Goal: Transaction & Acquisition: Obtain resource

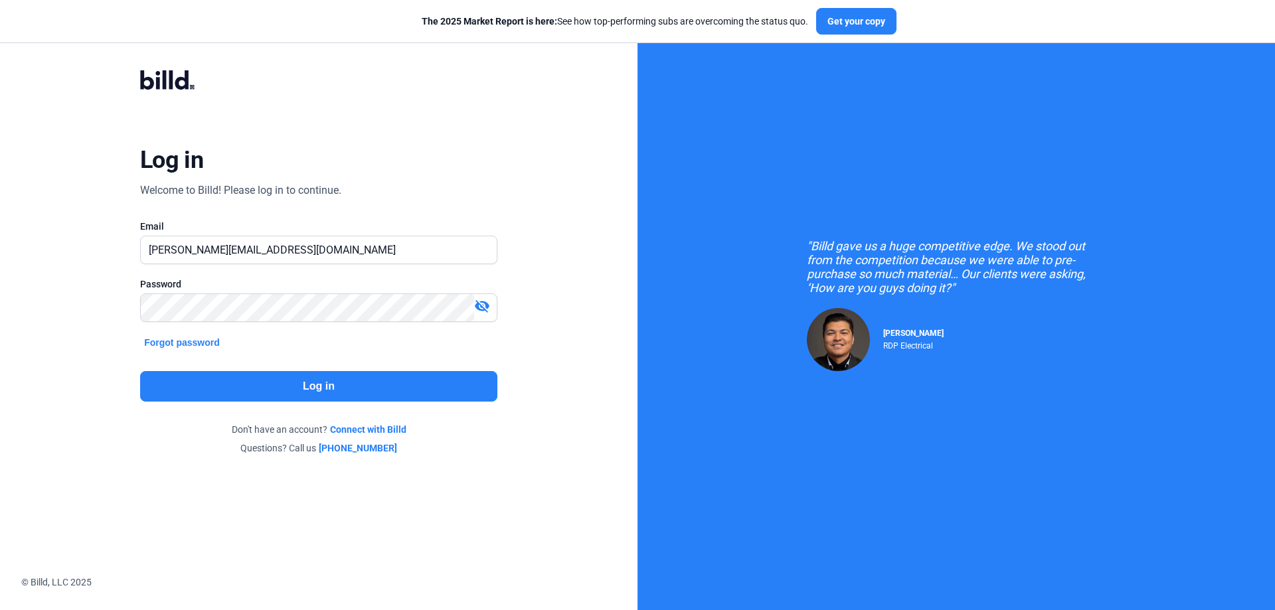
click at [437, 379] on button "Log in" at bounding box center [318, 386] width 357 height 31
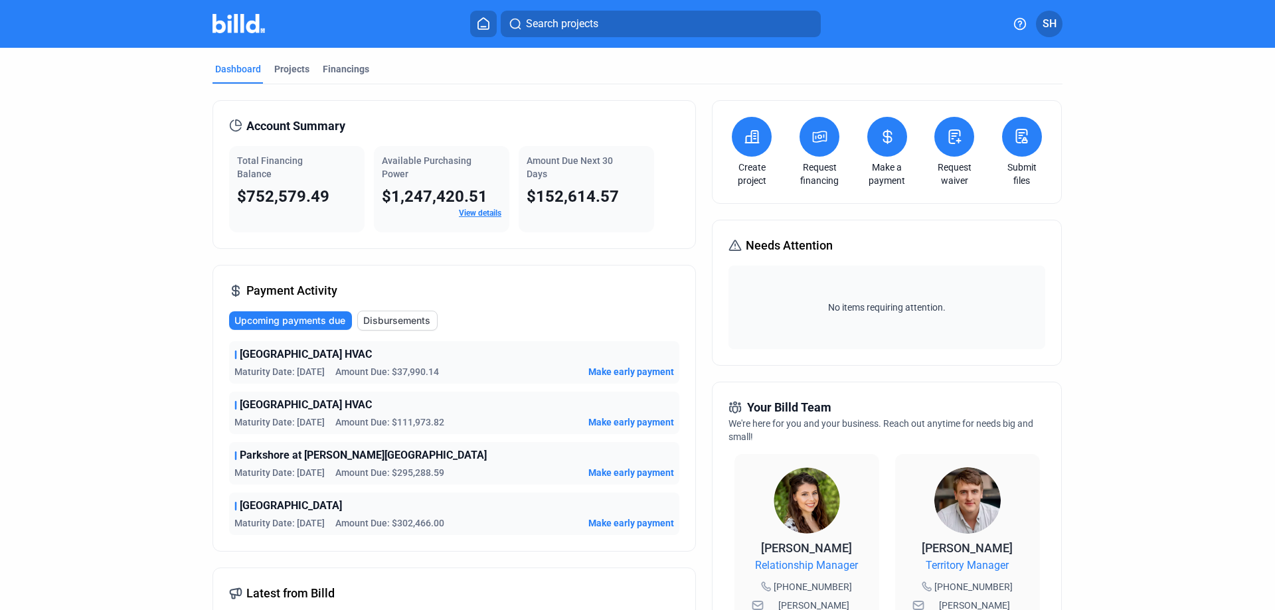
click at [814, 147] on button at bounding box center [820, 137] width 40 height 40
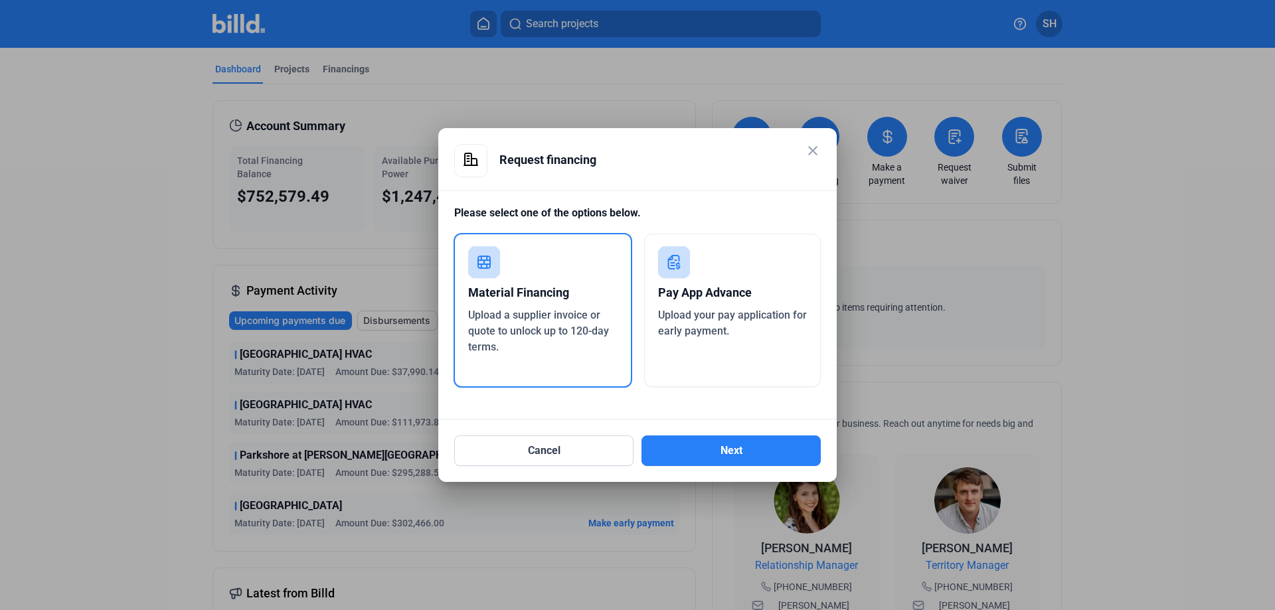
click at [677, 319] on span "Upload your pay application for early payment." at bounding box center [732, 323] width 149 height 29
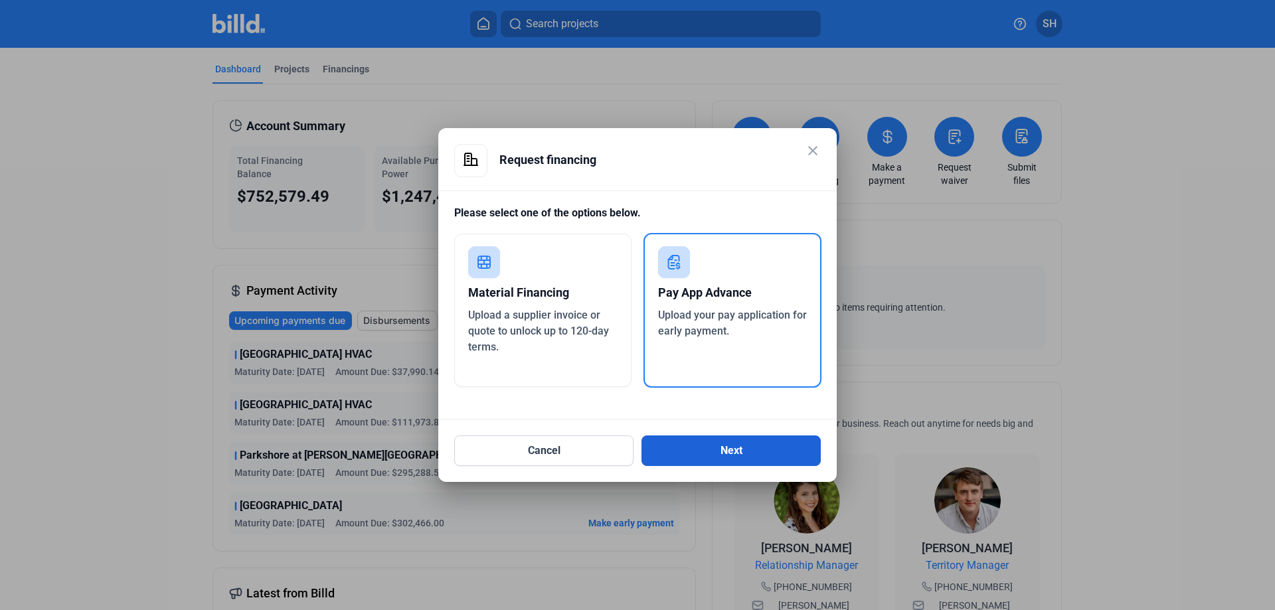
click at [747, 460] on button "Next" at bounding box center [731, 451] width 179 height 31
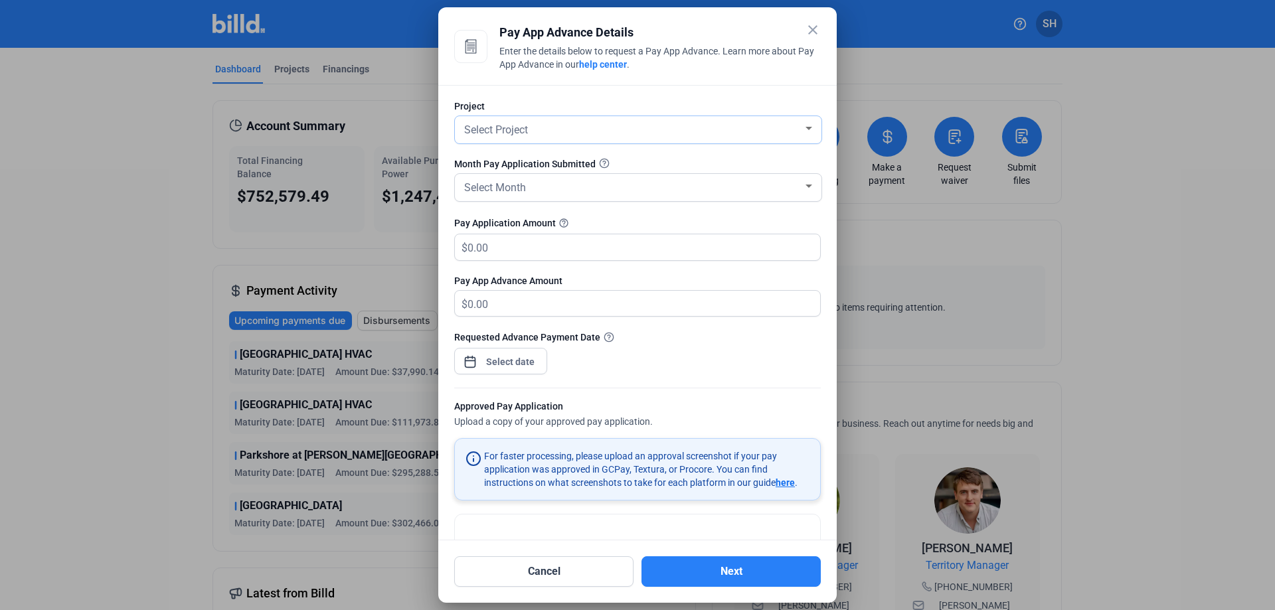
click at [709, 122] on div "Select Project" at bounding box center [632, 129] width 341 height 19
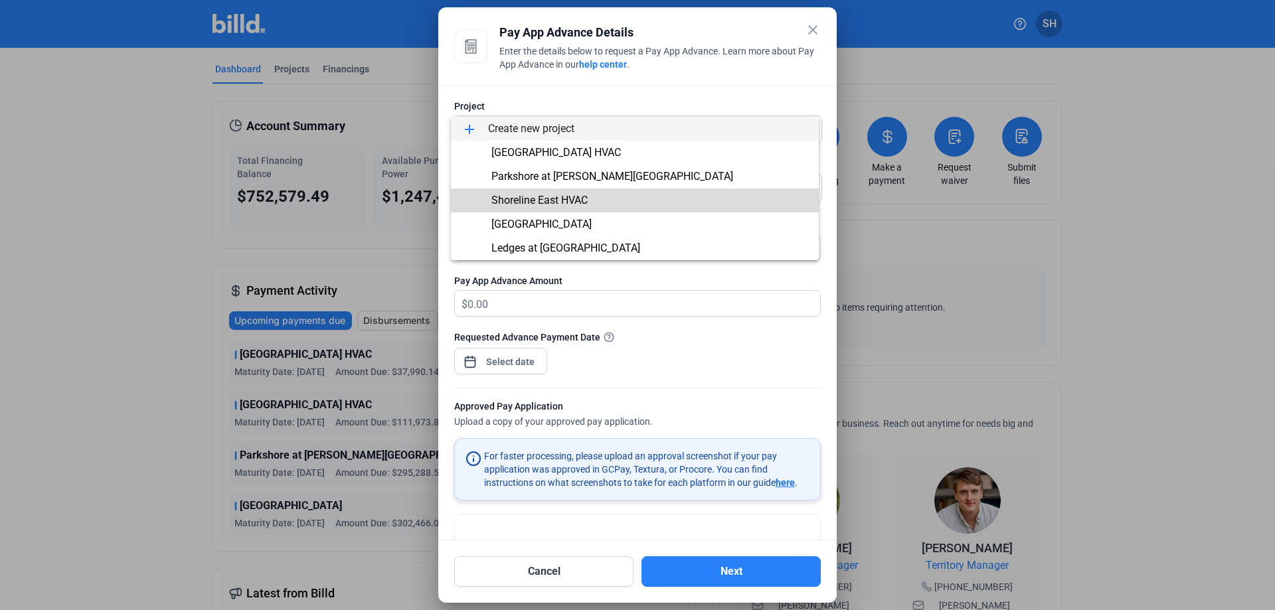
click at [700, 189] on span "Shoreline East HVAC" at bounding box center [635, 201] width 347 height 24
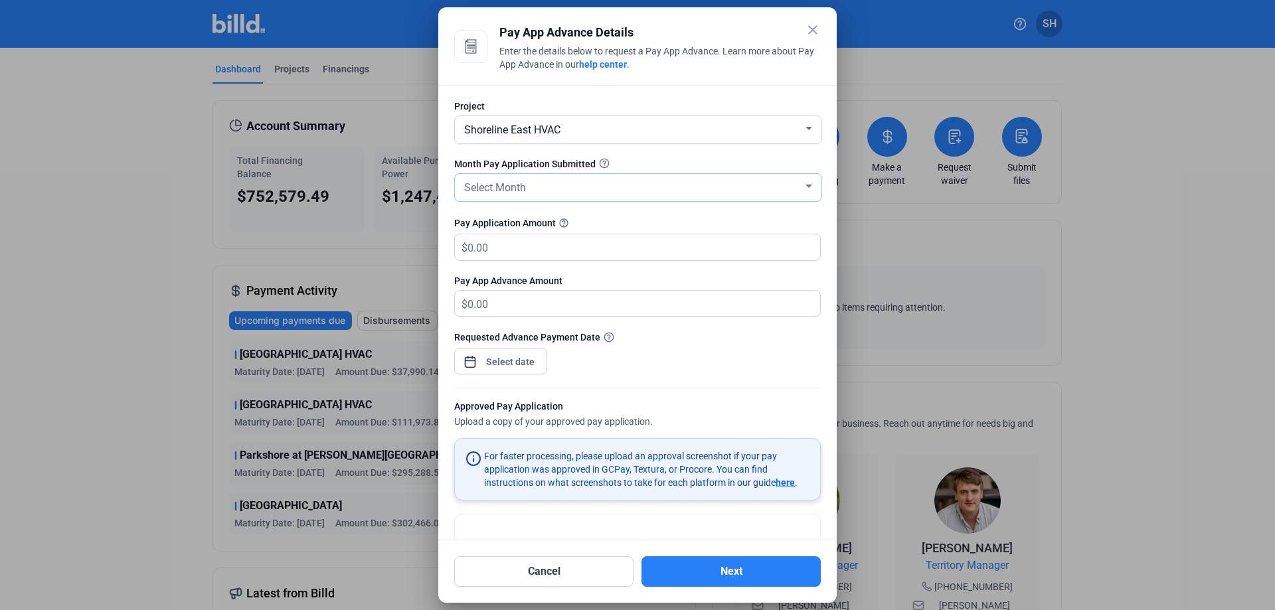
click at [694, 189] on div "Select Month" at bounding box center [632, 186] width 341 height 19
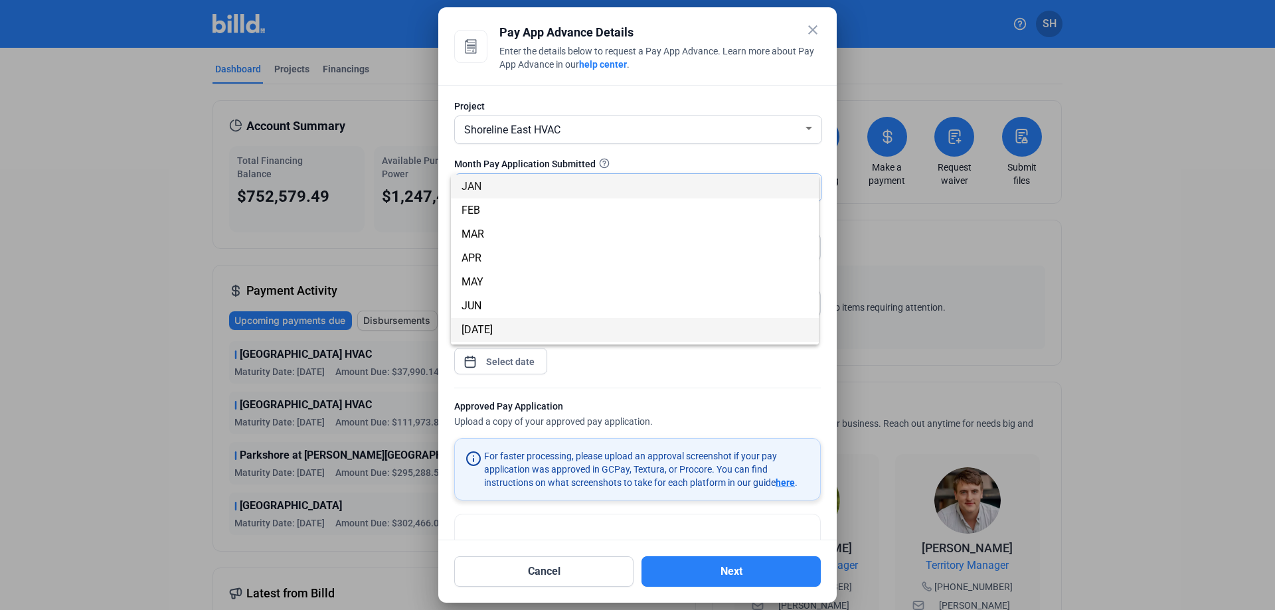
scroll to position [117, 0]
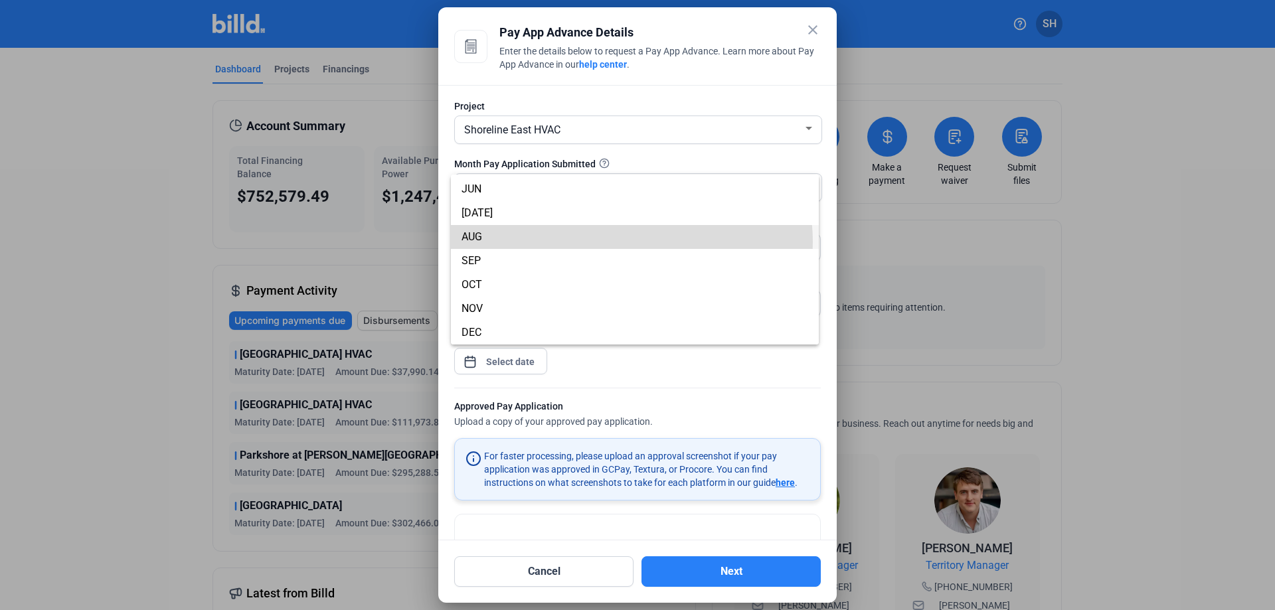
click at [624, 242] on span "AUG" at bounding box center [635, 237] width 347 height 24
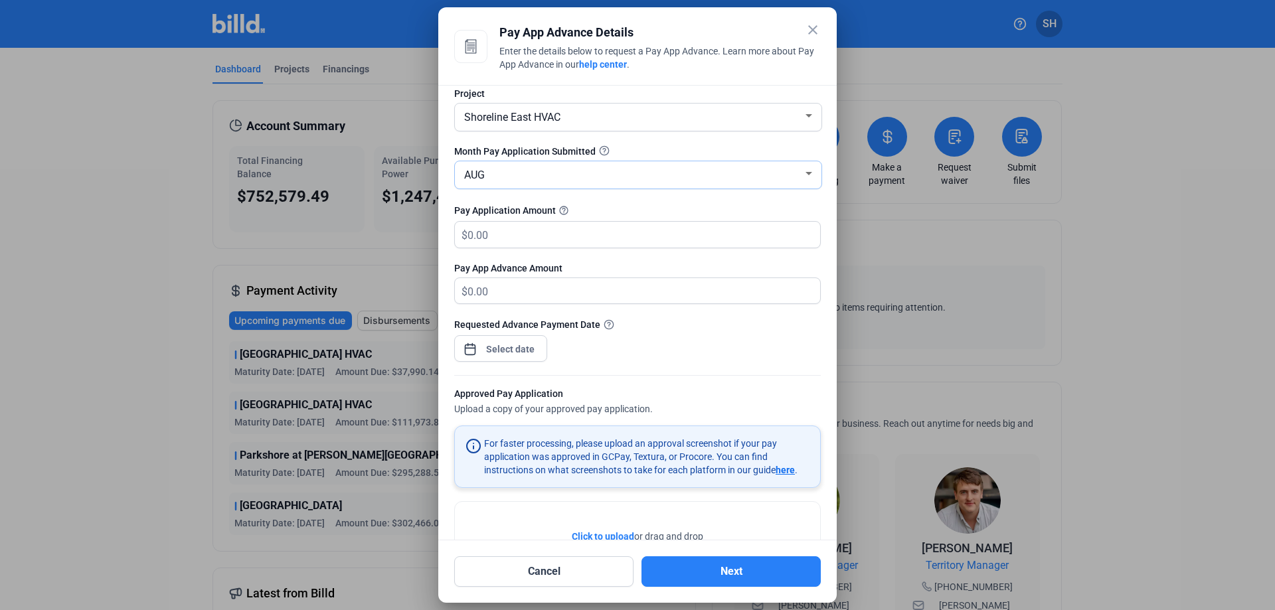
scroll to position [0, 0]
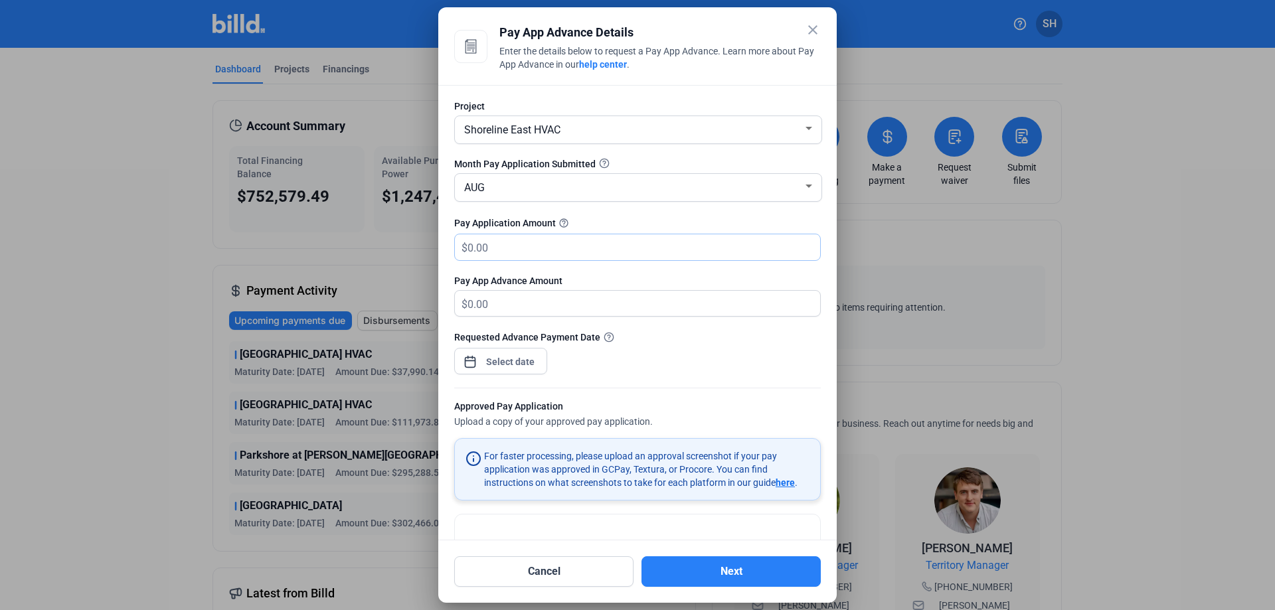
click at [502, 244] on input "text" at bounding box center [644, 247] width 353 height 26
type input "7"
type input "7.00"
type input "71"
type input "71.00"
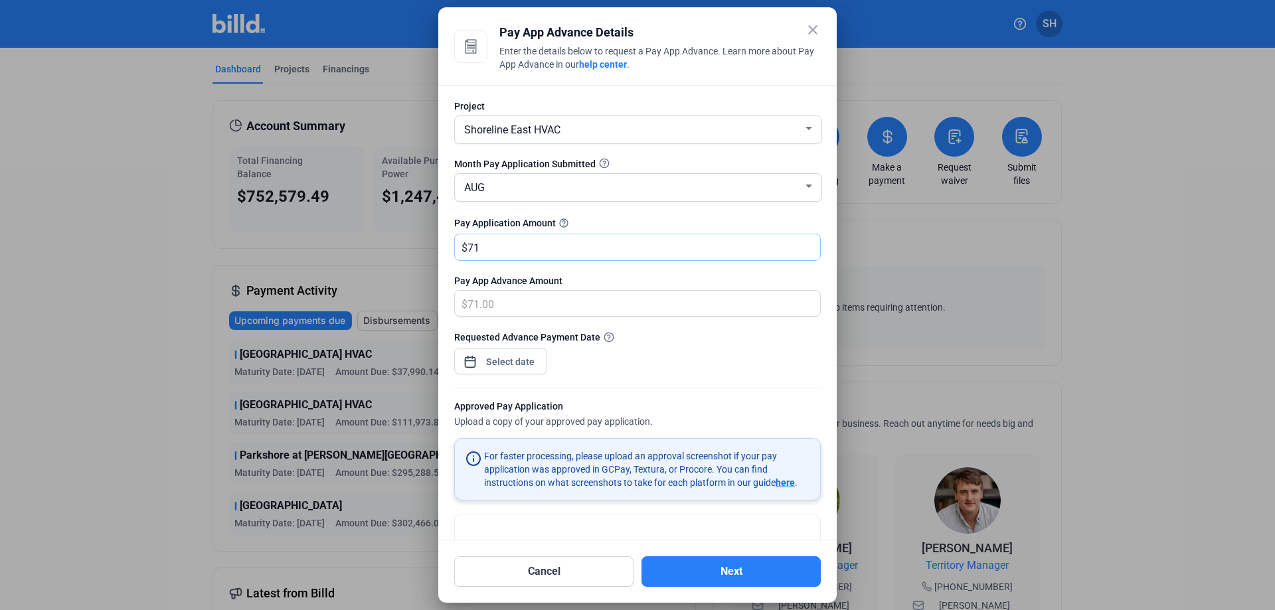
type input "712"
type input "712.00"
type input "7125"
type input "7,125.00"
type input "7,1255"
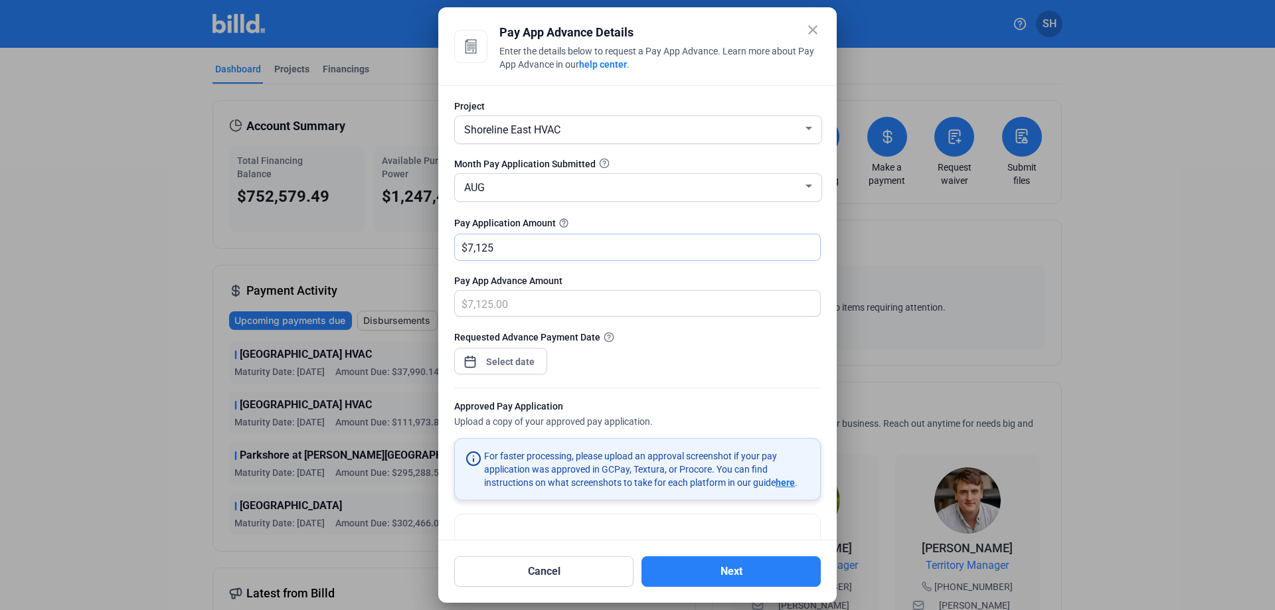
type input "71,255.00"
type input "71,2557"
type input "500,000.00"
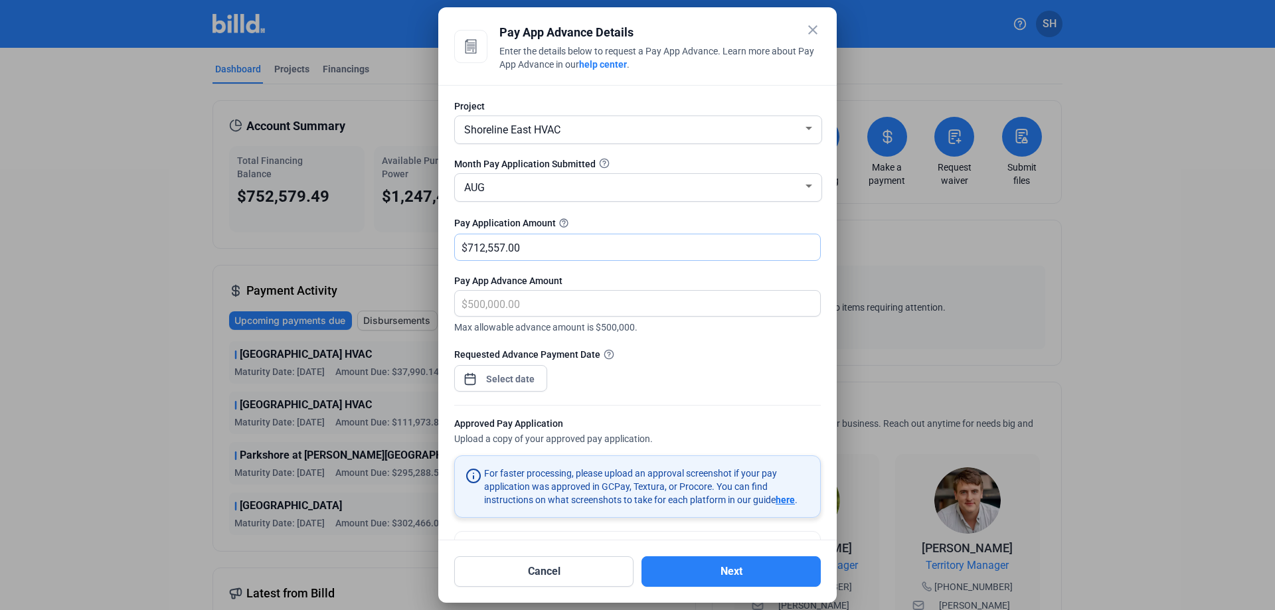
type input "712,557.00"
click at [513, 380] on div "close Pay App Advance Details Enter the details below to request a Pay App Adva…" at bounding box center [637, 305] width 1275 height 610
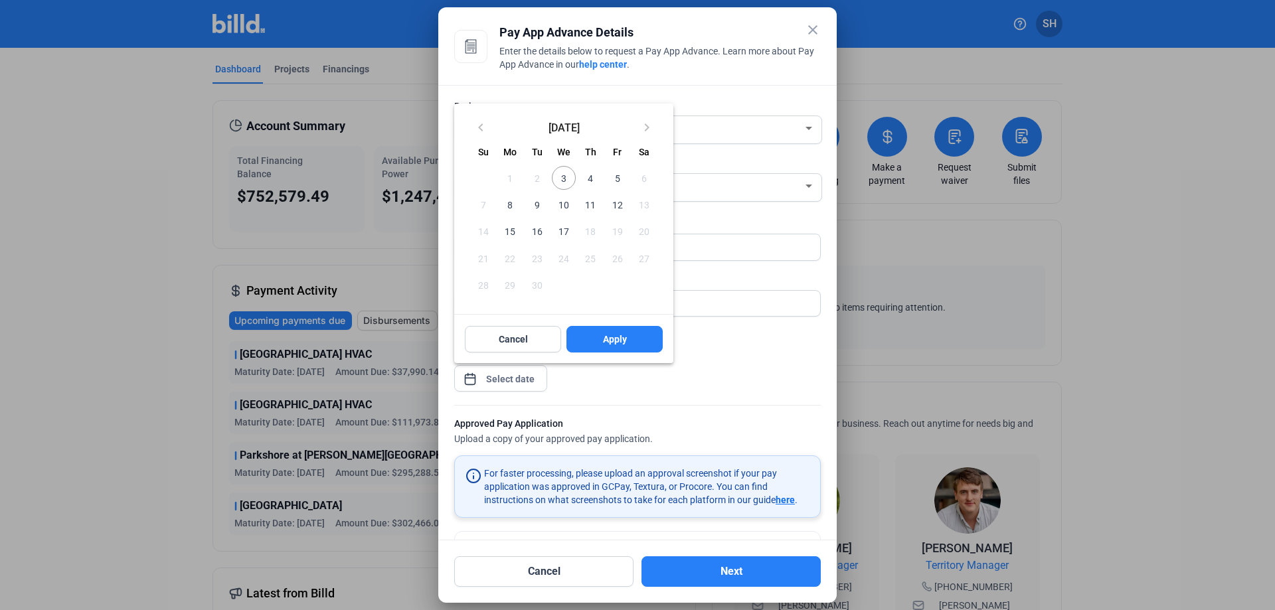
click at [571, 179] on span "3" at bounding box center [564, 178] width 24 height 24
click at [590, 353] on div "Cancel Apply" at bounding box center [563, 339] width 219 height 48
click at [594, 341] on button "Apply" at bounding box center [615, 339] width 96 height 27
type input "[DATE]"
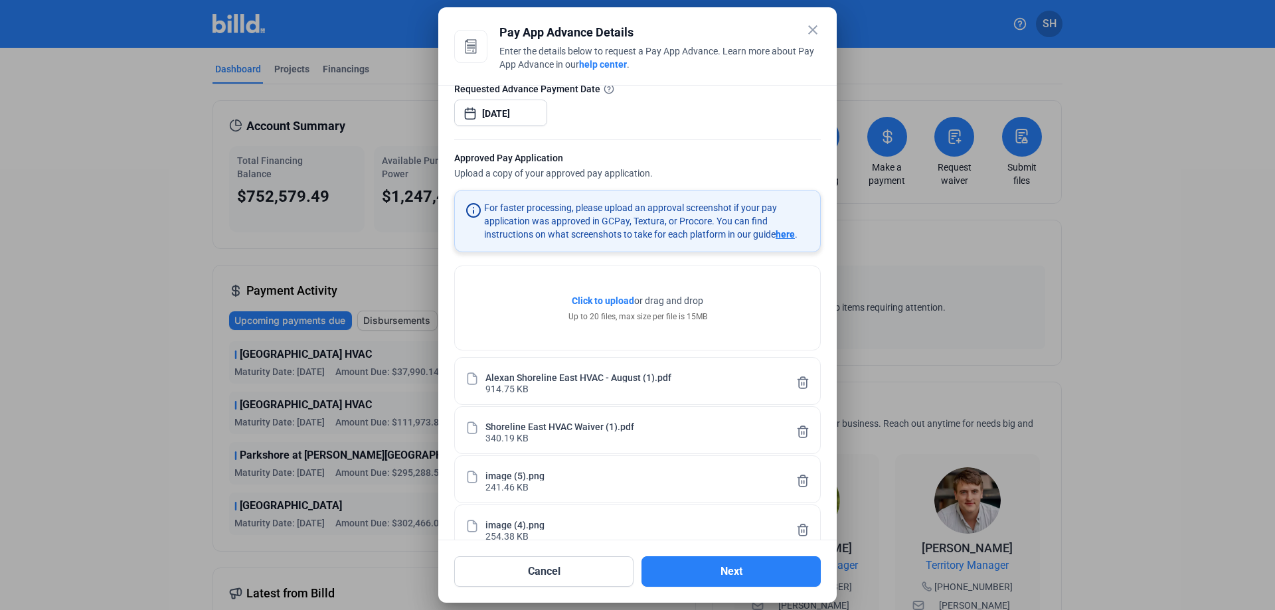
scroll to position [345, 0]
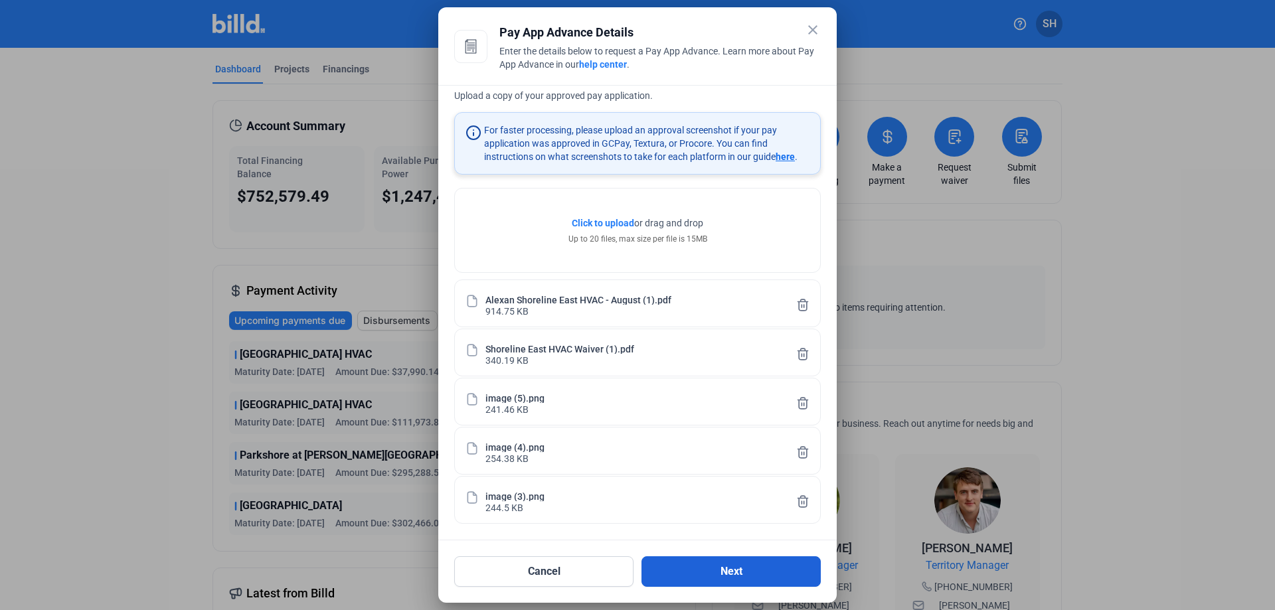
click at [701, 576] on button "Next" at bounding box center [731, 572] width 179 height 31
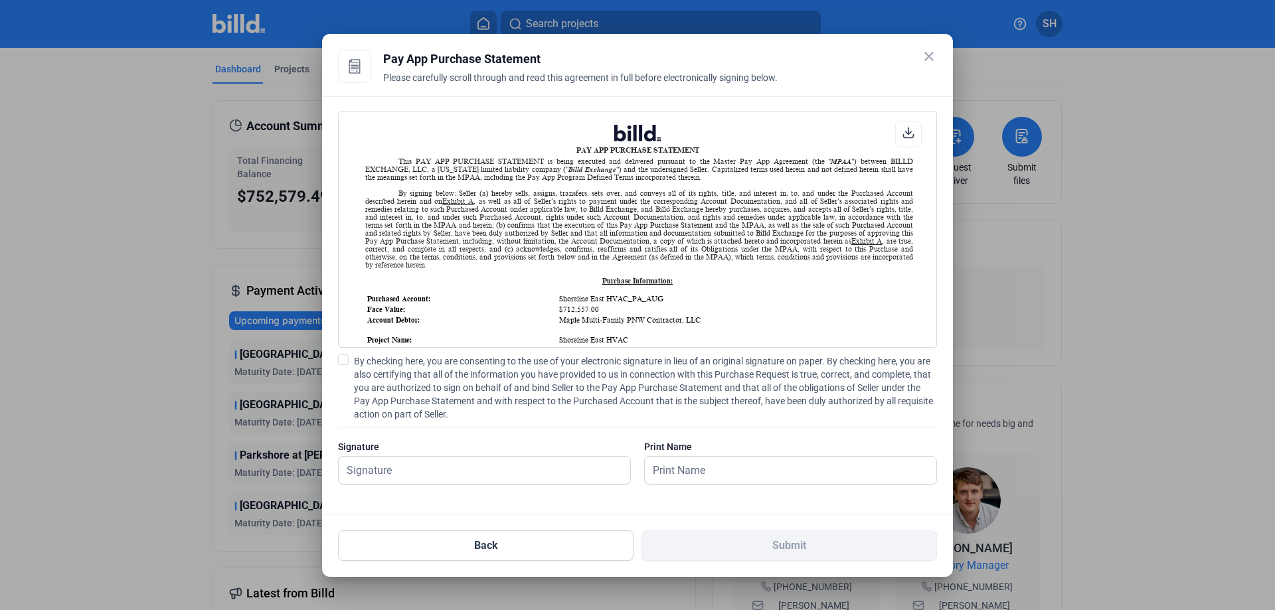
scroll to position [1, 0]
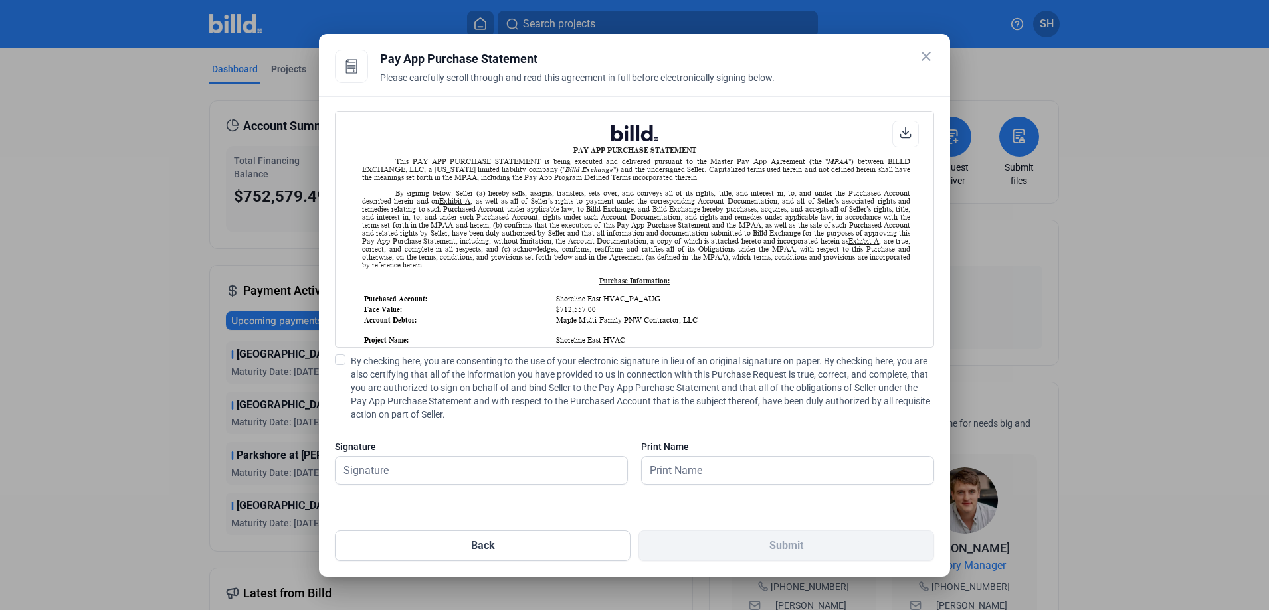
click at [344, 362] on span at bounding box center [340, 360] width 11 height 11
click at [0, 0] on input "By checking here, you are consenting to the use of your electronic signature in…" at bounding box center [0, 0] width 0 height 0
click at [424, 466] on input "text" at bounding box center [473, 470] width 277 height 27
type input "[PERSON_NAME]"
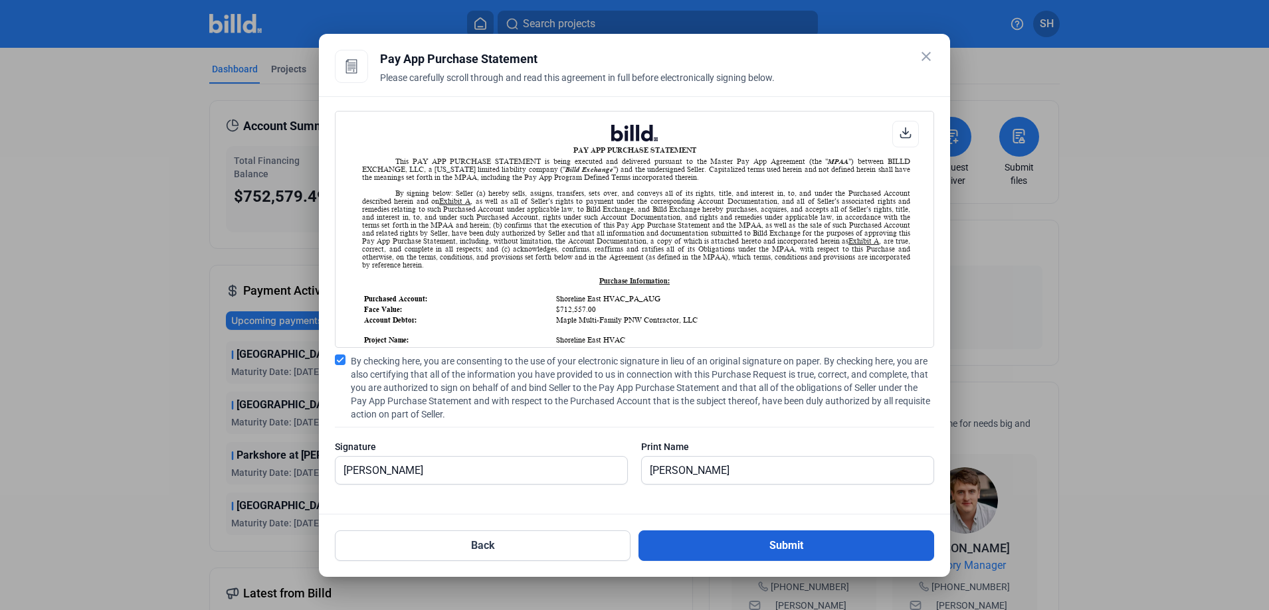
click at [795, 551] on button "Submit" at bounding box center [786, 546] width 296 height 31
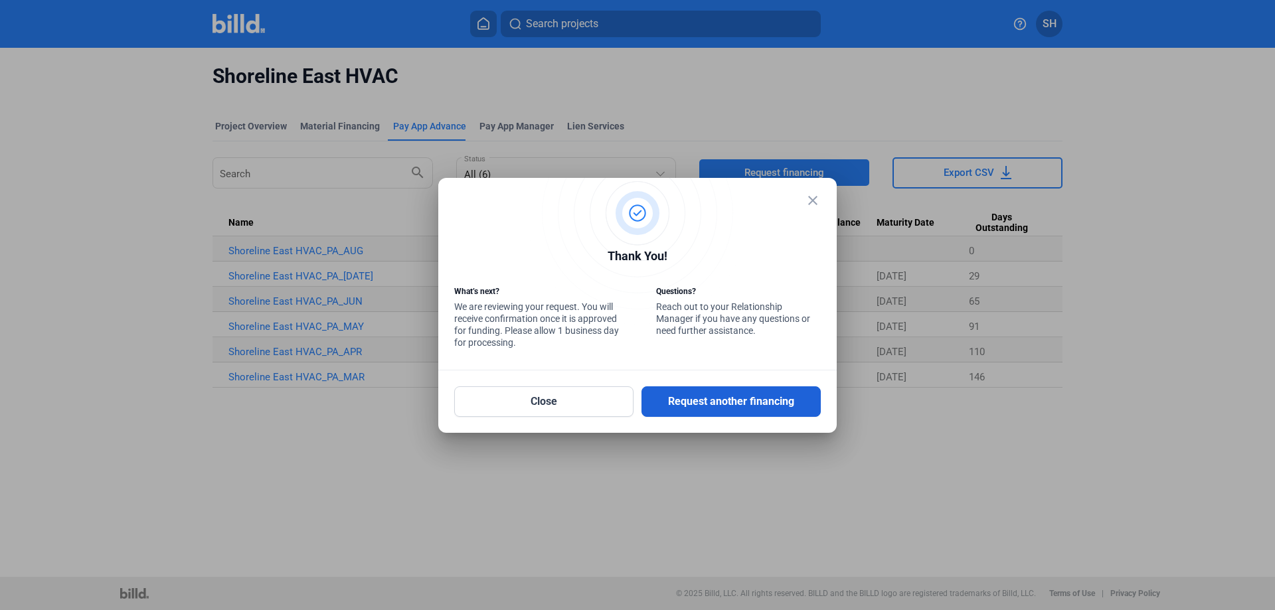
click at [689, 398] on button "Request another financing" at bounding box center [731, 402] width 179 height 31
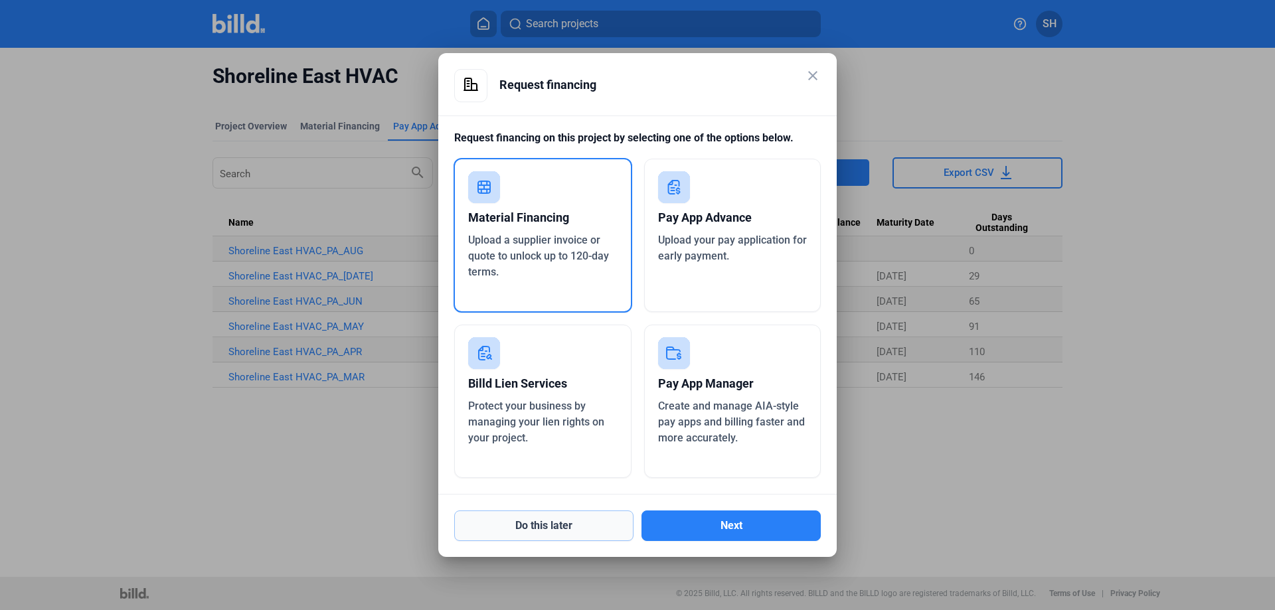
click at [549, 519] on button "Do this later" at bounding box center [543, 526] width 179 height 31
